Goal: Task Accomplishment & Management: Use online tool/utility

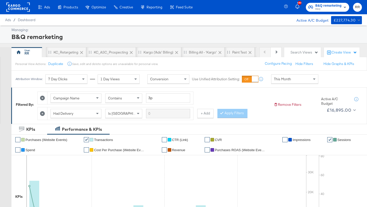
click at [17, 12] on div at bounding box center [17, 7] width 23 height 14
click at [17, 10] on rect at bounding box center [17, 7] width 23 height 9
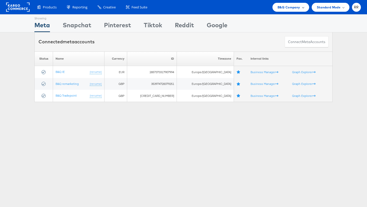
click at [295, 7] on span "B&Q Company" at bounding box center [289, 7] width 23 height 5
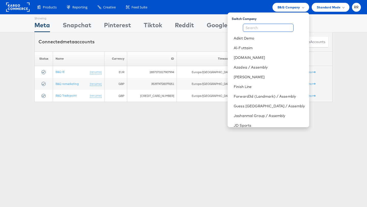
click at [285, 26] on input "text" at bounding box center [268, 28] width 51 height 8
click at [20, 7] on rect at bounding box center [17, 7] width 23 height 9
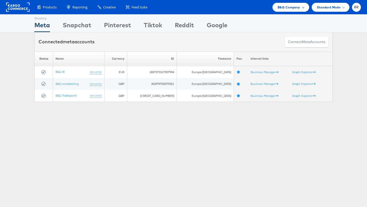
click at [283, 7] on span "B&Q Company" at bounding box center [289, 7] width 23 height 5
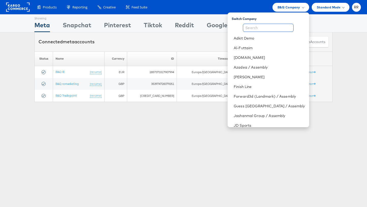
click at [287, 27] on input "text" at bounding box center [268, 28] width 51 height 8
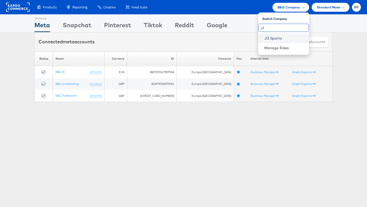
type input "jd"
click at [286, 39] on link "JD Sports" at bounding box center [285, 38] width 41 height 5
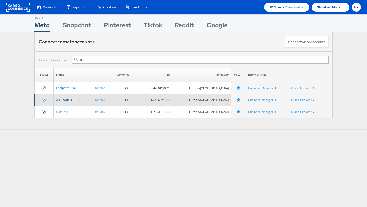
type input "fr"
click at [77, 99] on link "JD Sports (FR) - SA" at bounding box center [68, 100] width 25 height 4
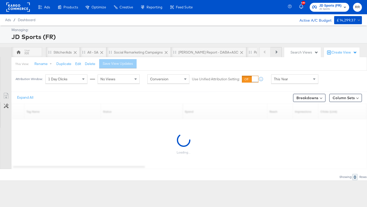
click at [278, 53] on button "Next" at bounding box center [276, 52] width 11 height 10
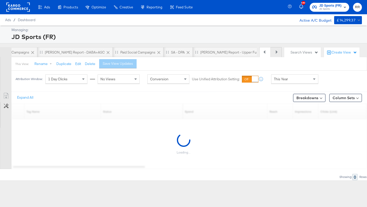
click at [278, 53] on button "Next" at bounding box center [276, 52] width 11 height 10
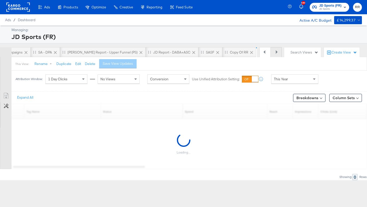
click at [278, 53] on button "Next" at bounding box center [276, 52] width 11 height 10
click at [278, 53] on div "Previous Next" at bounding box center [271, 52] width 22 height 10
